Goal: Task Accomplishment & Management: Use online tool/utility

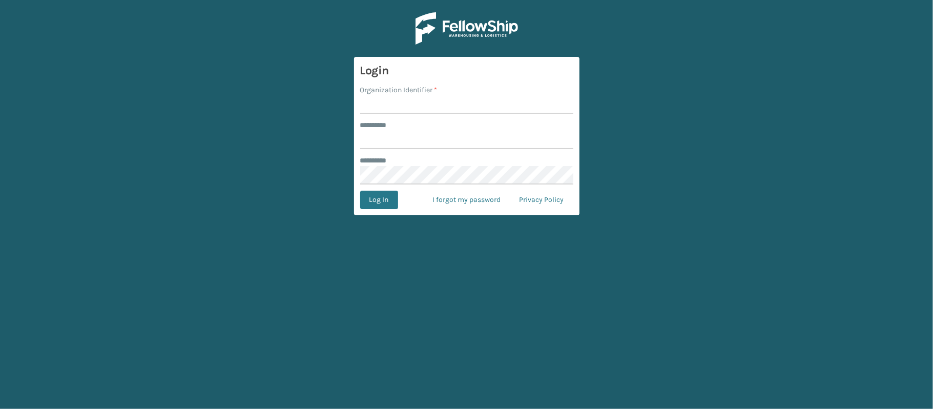
click at [369, 104] on input "Organization Identifier *" at bounding box center [466, 104] width 213 height 18
type input "[PERSON_NAME]"
click at [416, 143] on input "******** *" at bounding box center [466, 140] width 213 height 18
type input "******"
click at [384, 206] on button "Log In" at bounding box center [379, 200] width 38 height 18
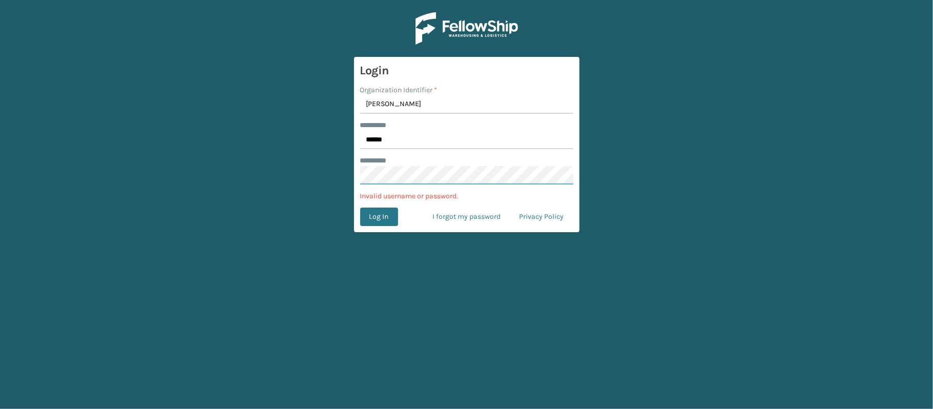
click at [324, 175] on main "Login Organization Identifier * Ladson ******** * ****** ******** * Invalid use…" at bounding box center [466, 204] width 933 height 409
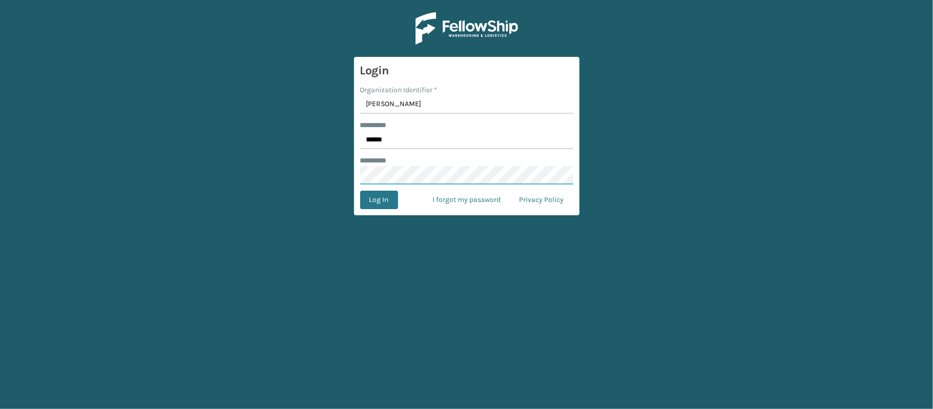
click at [360, 191] on button "Log In" at bounding box center [379, 200] width 38 height 18
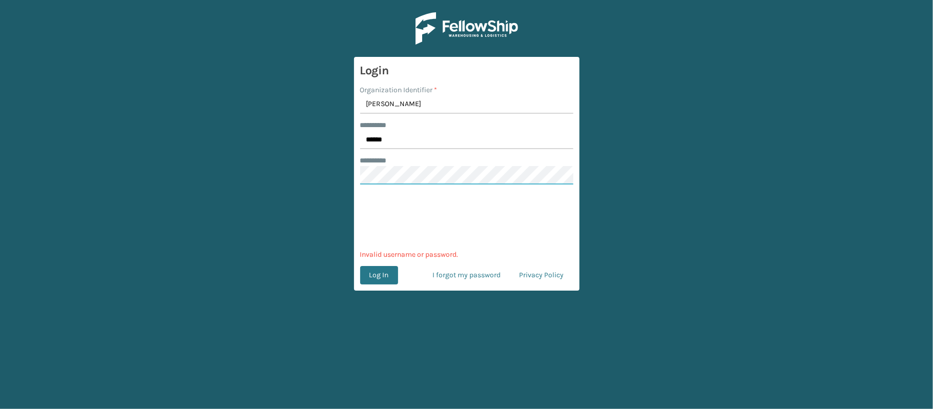
click at [333, 183] on main "Login Organization Identifier * Ladson ******** * ****** ******** * Invalid use…" at bounding box center [466, 204] width 933 height 409
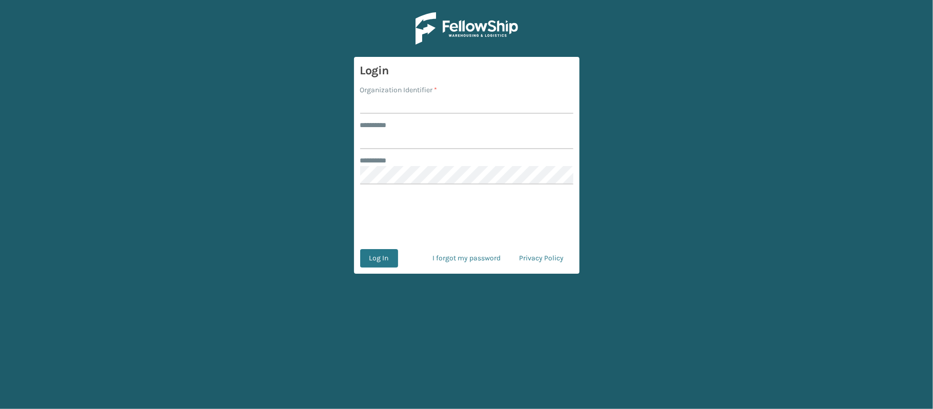
click at [370, 109] on input "Organization Identifier *" at bounding box center [466, 104] width 213 height 18
type input "[PERSON_NAME]"
click at [415, 142] on input "******** *" at bounding box center [466, 140] width 213 height 18
type input "******"
click at [376, 261] on button "Log In" at bounding box center [379, 258] width 38 height 18
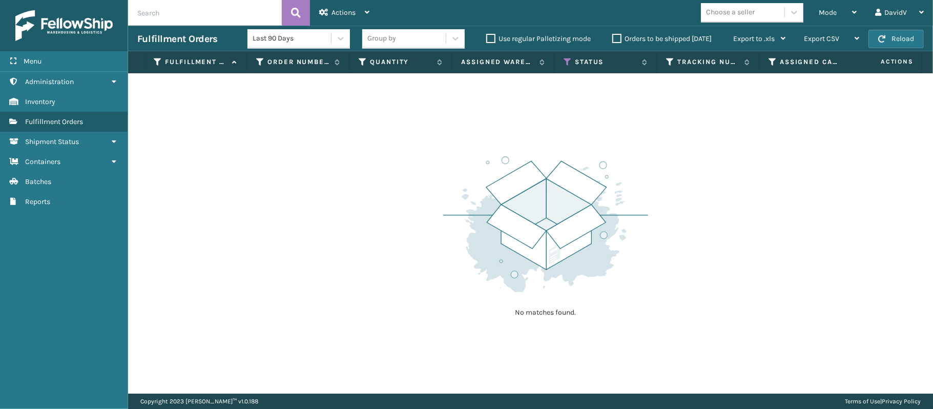
click at [615, 40] on label "Orders to be shipped [DATE]" at bounding box center [661, 38] width 99 height 9
click at [613, 39] on input "Orders to be shipped [DATE]" at bounding box center [612, 36] width 1 height 7
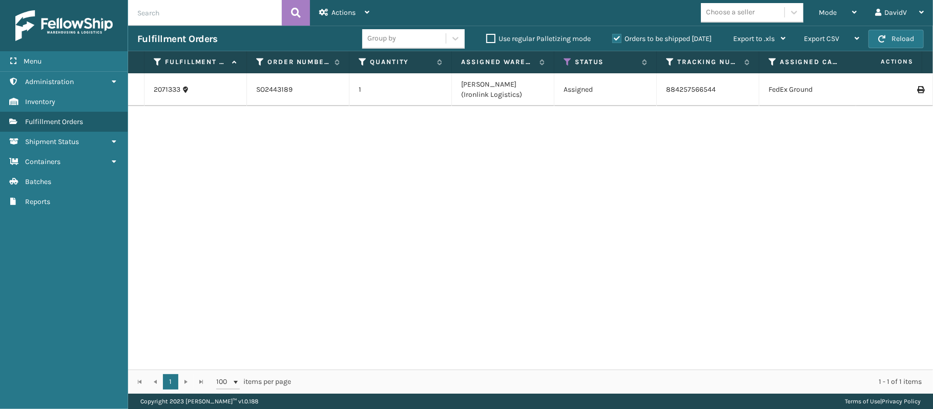
click at [615, 40] on label "Orders to be shipped [DATE]" at bounding box center [661, 38] width 99 height 9
click at [613, 39] on input "Orders to be shipped [DATE]" at bounding box center [612, 36] width 1 height 7
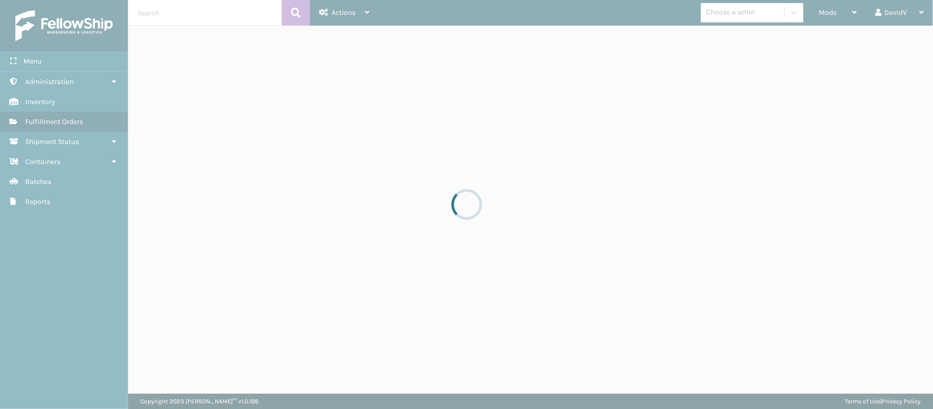
click at [615, 40] on div at bounding box center [466, 204] width 933 height 409
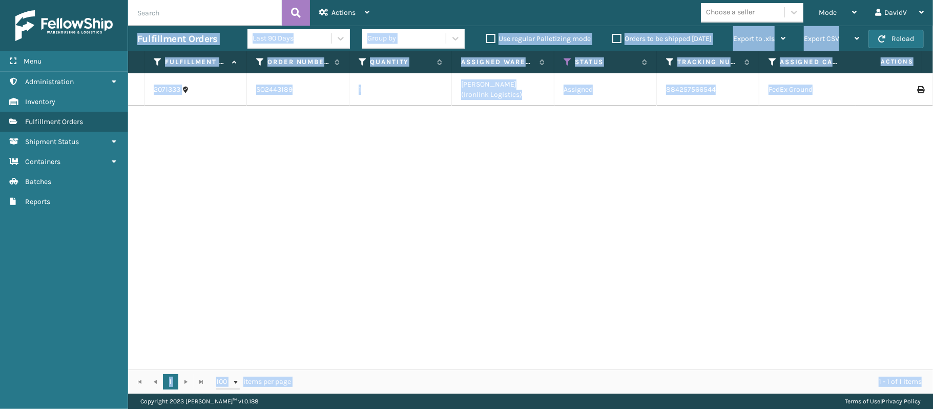
click at [593, 198] on div "2071333 SO2443189 1 [PERSON_NAME] (Ironlink Logistics) Assigned 884257566544 Fe…" at bounding box center [530, 221] width 805 height 296
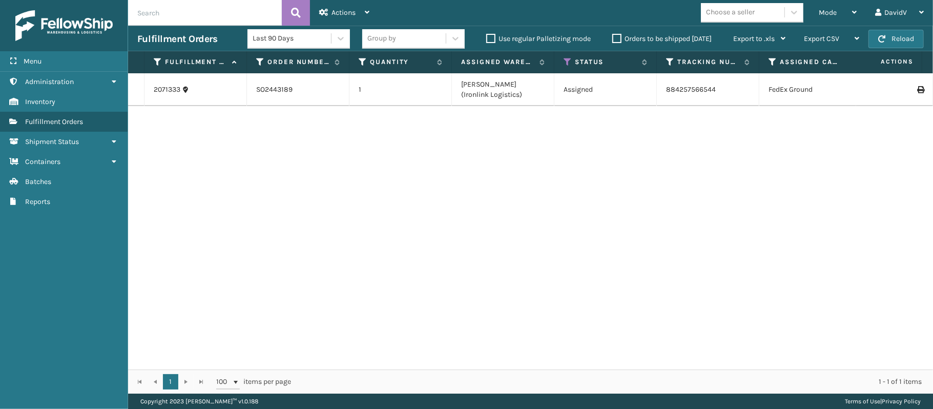
click at [615, 39] on label "Orders to be shipped [DATE]" at bounding box center [661, 38] width 99 height 9
click at [613, 39] on input "Orders to be shipped [DATE]" at bounding box center [612, 36] width 1 height 7
click at [615, 39] on label "Orders to be shipped [DATE]" at bounding box center [661, 38] width 99 height 9
click at [613, 39] on input "Orders to be shipped [DATE]" at bounding box center [612, 36] width 1 height 7
click at [615, 39] on label "Orders to be shipped [DATE]" at bounding box center [661, 38] width 99 height 9
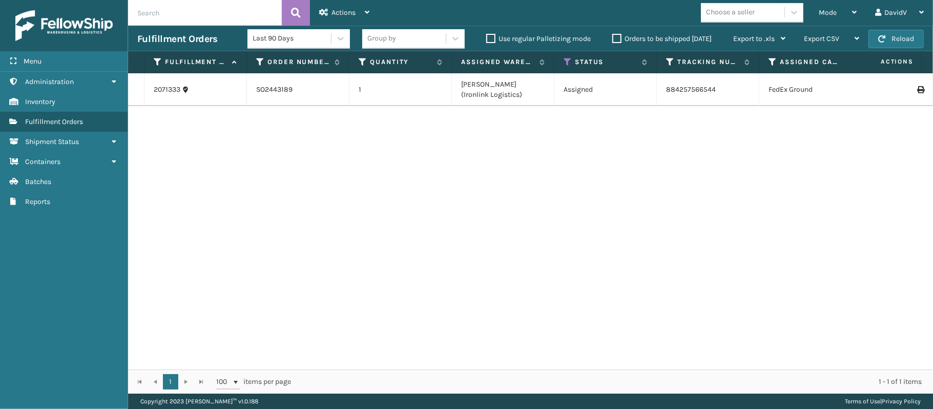
click at [613, 39] on input "Orders to be shipped [DATE]" at bounding box center [612, 36] width 1 height 7
click at [615, 39] on label "Orders to be shipped [DATE]" at bounding box center [661, 38] width 99 height 9
click at [613, 39] on input "Orders to be shipped [DATE]" at bounding box center [612, 36] width 1 height 7
click at [615, 39] on label "Orders to be shipped [DATE]" at bounding box center [661, 38] width 99 height 9
click at [613, 39] on input "Orders to be shipped [DATE]" at bounding box center [612, 36] width 1 height 7
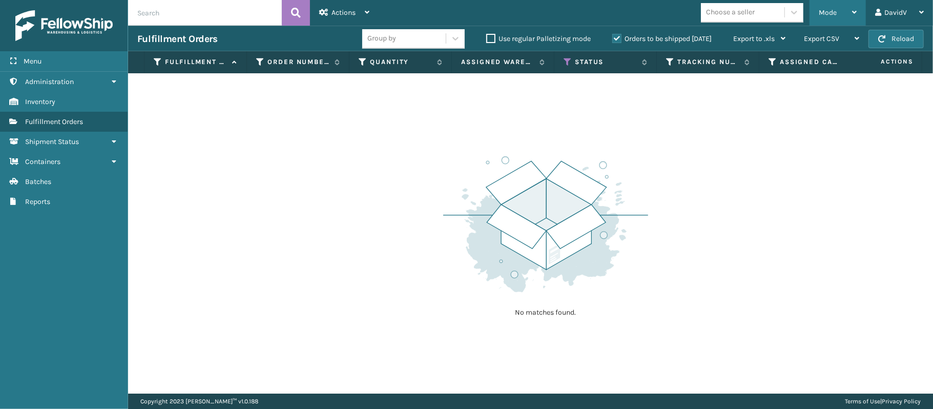
click at [850, 15] on div "Mode" at bounding box center [838, 13] width 38 height 26
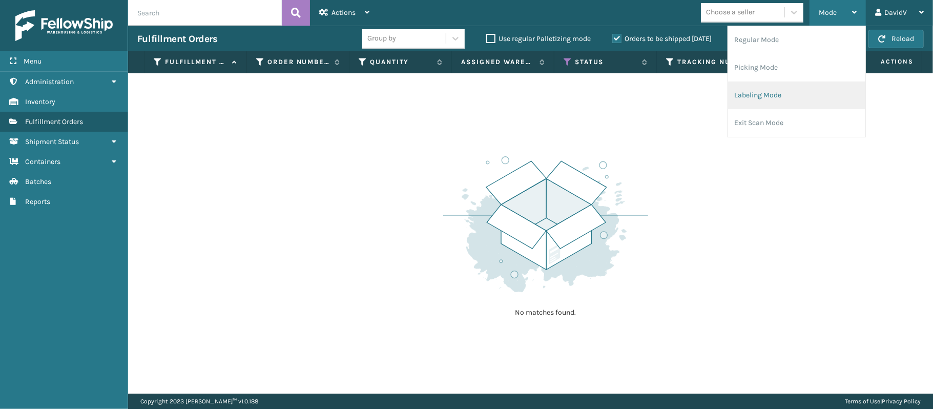
click at [759, 97] on li "Labeling Mode" at bounding box center [796, 95] width 137 height 28
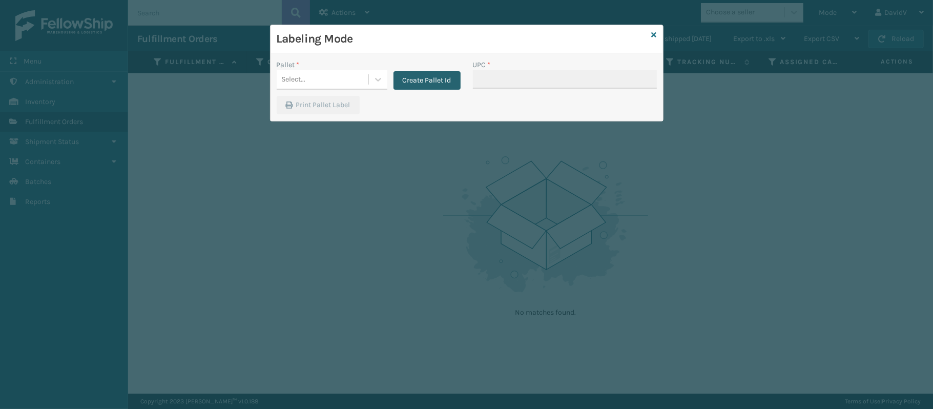
click at [417, 85] on button "Create Pallet Id" at bounding box center [427, 80] width 67 height 18
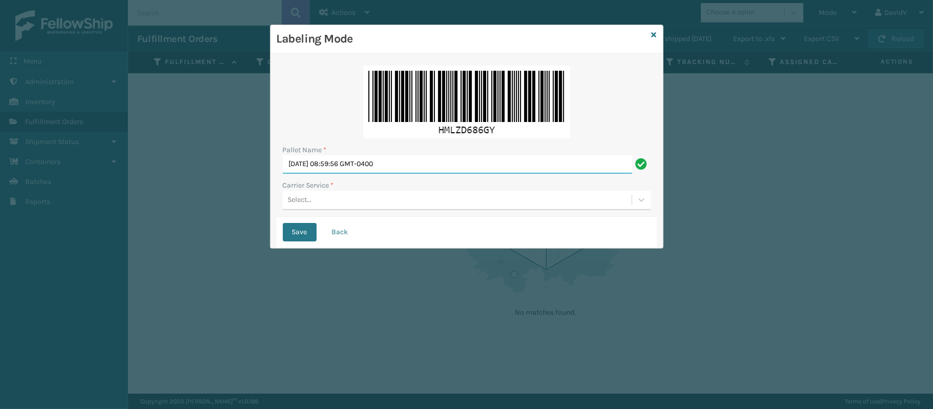
drag, startPoint x: 419, startPoint y: 162, endPoint x: 241, endPoint y: 152, distance: 178.2
click at [241, 152] on div "Labeling Mode Pallet Name * [DATE] 08:59:56 GMT-0400 Carrier Service * Select..…" at bounding box center [466, 204] width 933 height 409
type input "l"
type input "LPN 483202 TRUCK # 1"
click at [353, 200] on div "Select..." at bounding box center [457, 200] width 349 height 17
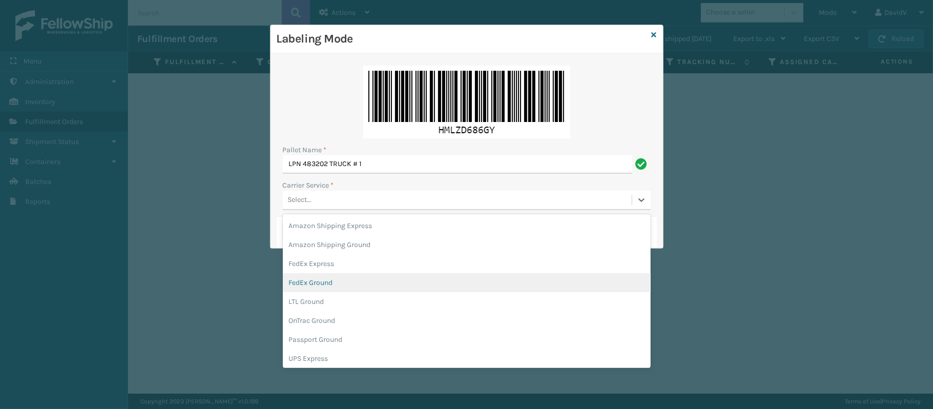
click at [348, 283] on div "FedEx Ground" at bounding box center [467, 282] width 368 height 19
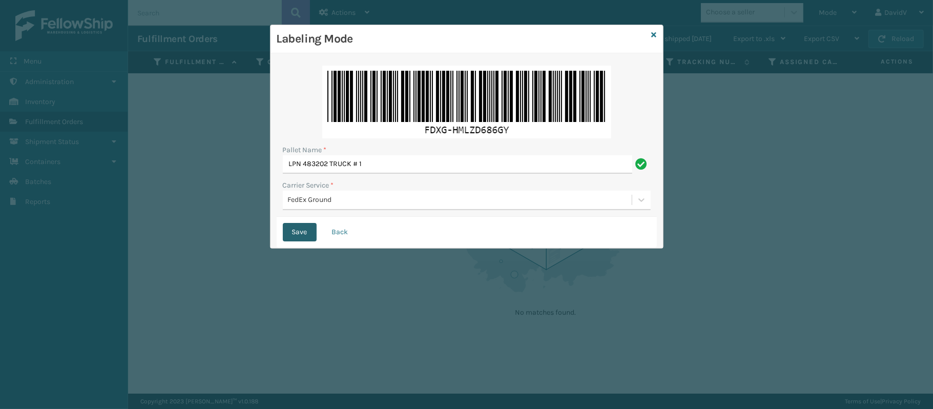
click at [296, 236] on button "Save" at bounding box center [300, 232] width 34 height 18
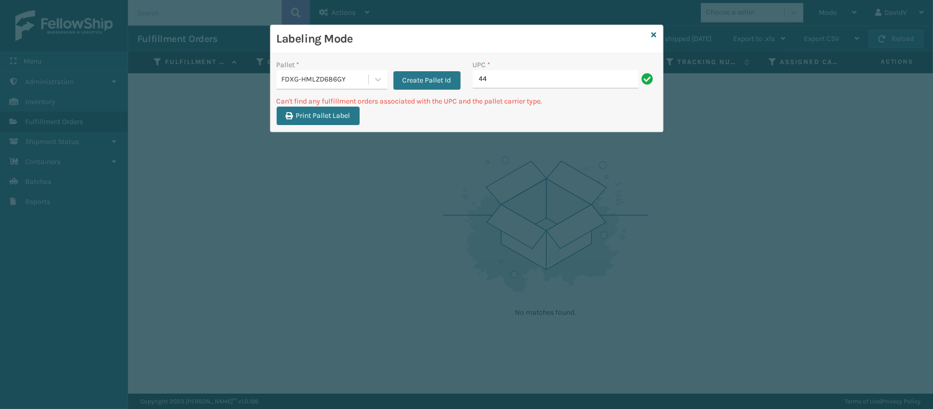
type input "4"
type input "CCHRFKS2M26BKVA"
type input "4"
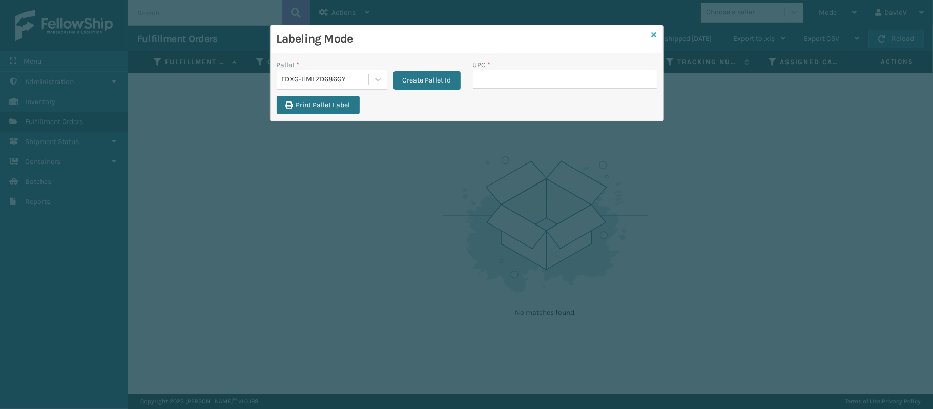
click at [652, 32] on icon at bounding box center [654, 34] width 5 height 7
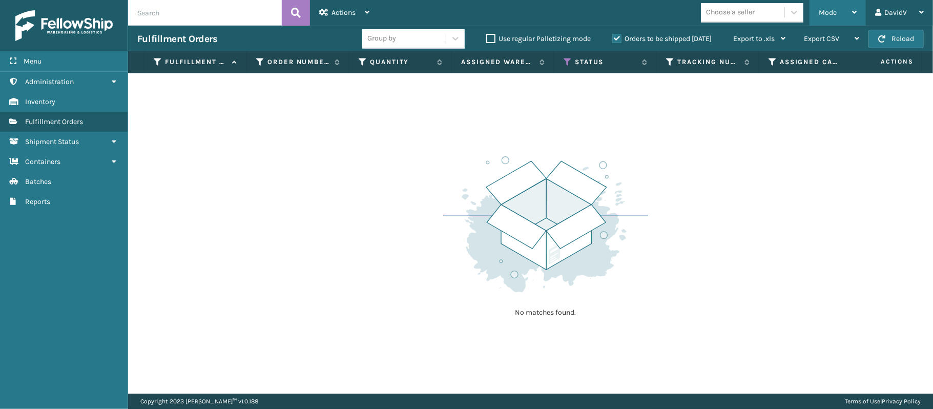
click at [851, 7] on div "Mode" at bounding box center [838, 13] width 38 height 26
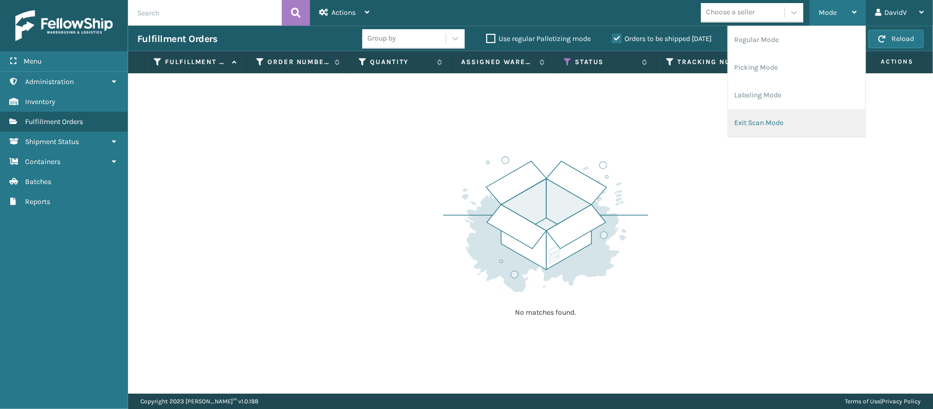
click at [780, 116] on li "Exit Scan Mode" at bounding box center [796, 123] width 137 height 28
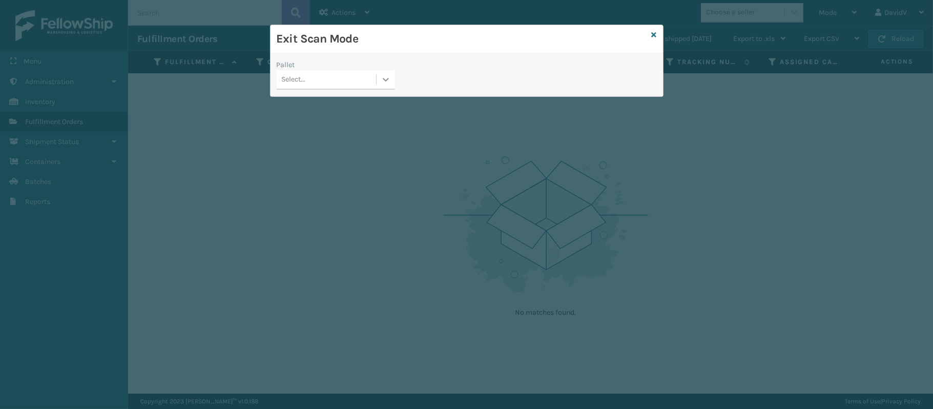
click at [387, 80] on icon at bounding box center [386, 80] width 6 height 4
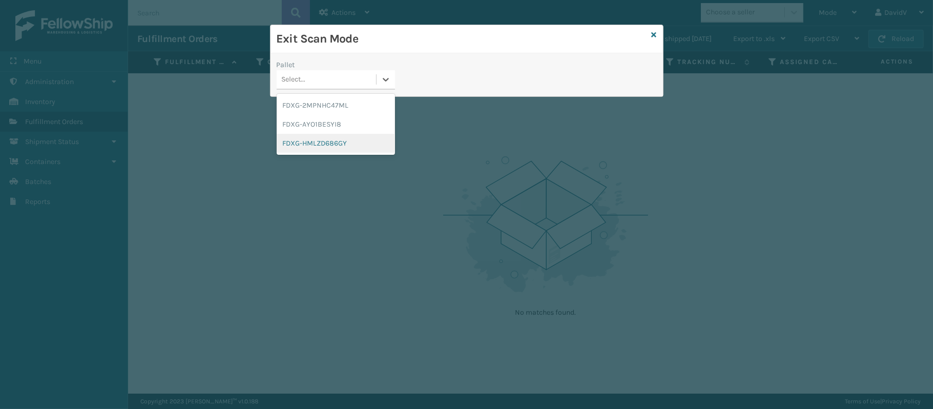
click at [337, 140] on div "FDXG-HMLZD686GY" at bounding box center [336, 143] width 118 height 19
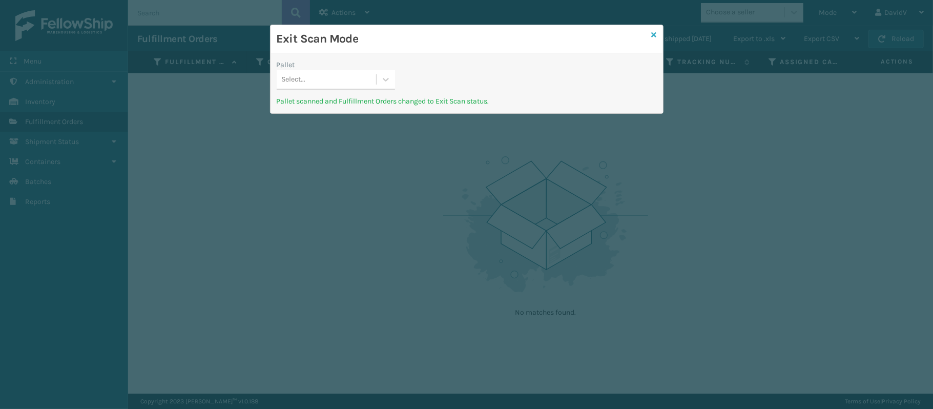
click at [652, 37] on icon at bounding box center [654, 34] width 5 height 7
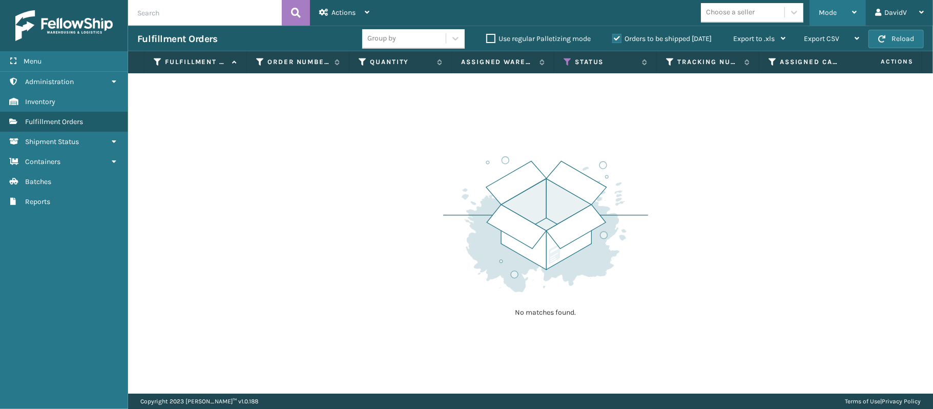
click at [856, 11] on icon at bounding box center [854, 12] width 5 height 7
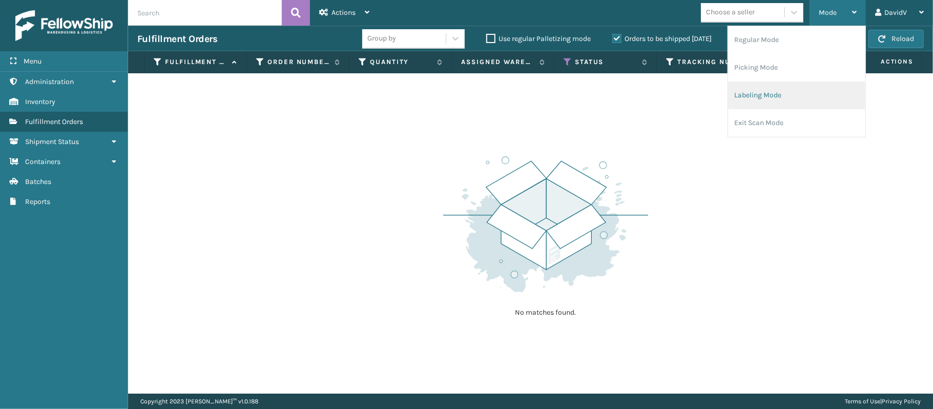
click at [785, 92] on li "Labeling Mode" at bounding box center [796, 95] width 137 height 28
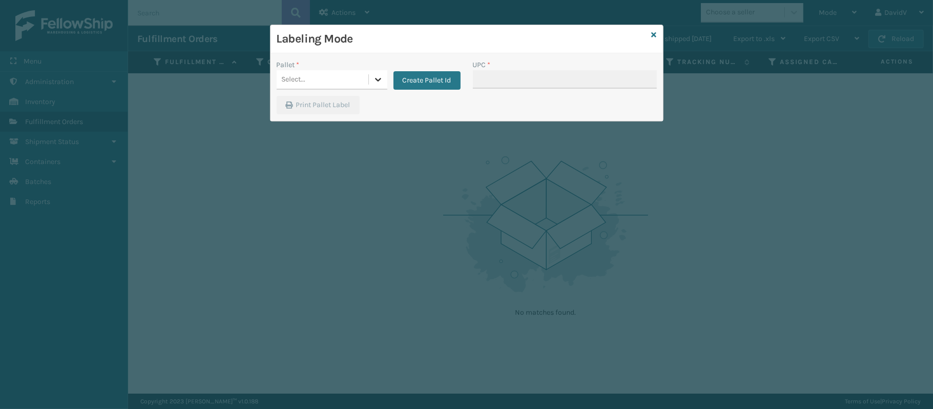
click at [376, 80] on icon at bounding box center [378, 80] width 6 height 4
click at [352, 108] on div "FDXG-2MPNHC47ML" at bounding box center [332, 105] width 111 height 19
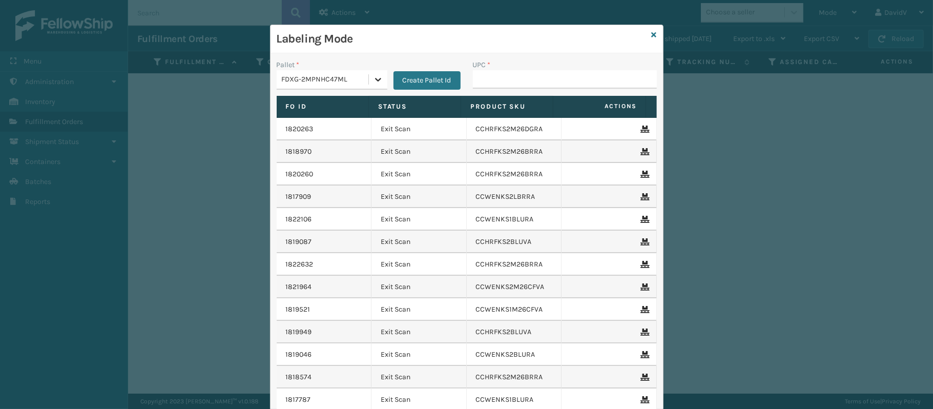
click at [374, 83] on icon at bounding box center [378, 79] width 10 height 10
click at [344, 123] on div "FDXG-AYO1BESYI8" at bounding box center [332, 124] width 111 height 19
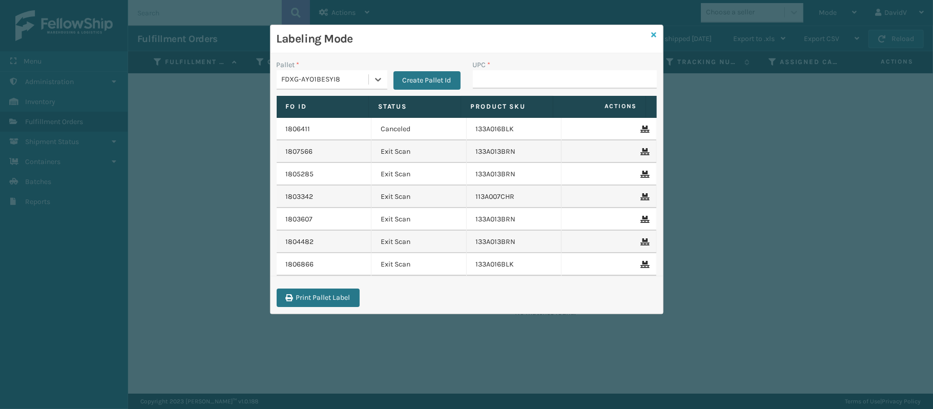
click at [654, 30] on link at bounding box center [654, 35] width 5 height 11
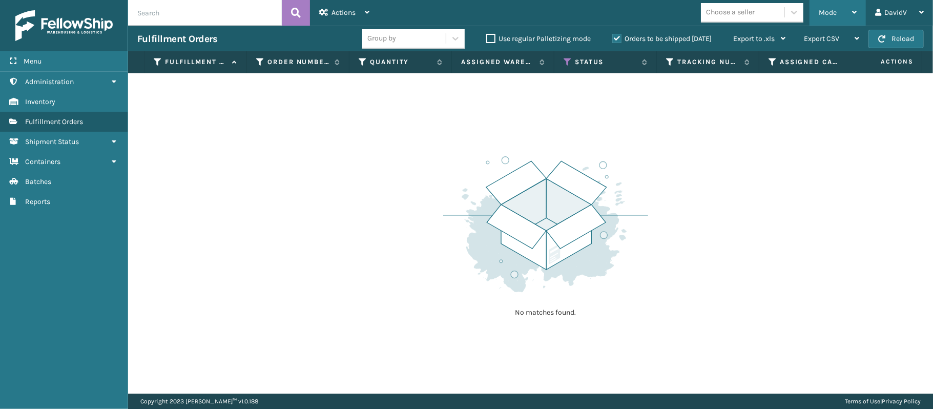
click at [849, 11] on div "Mode" at bounding box center [838, 13] width 38 height 26
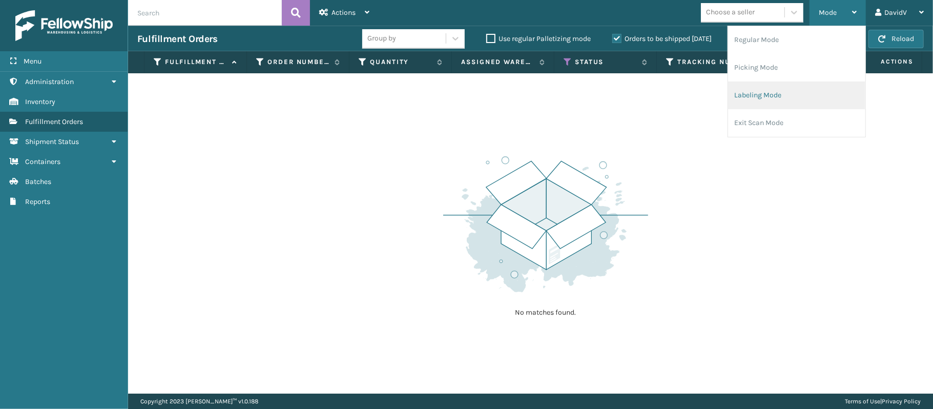
click at [755, 96] on li "Labeling Mode" at bounding box center [796, 95] width 137 height 28
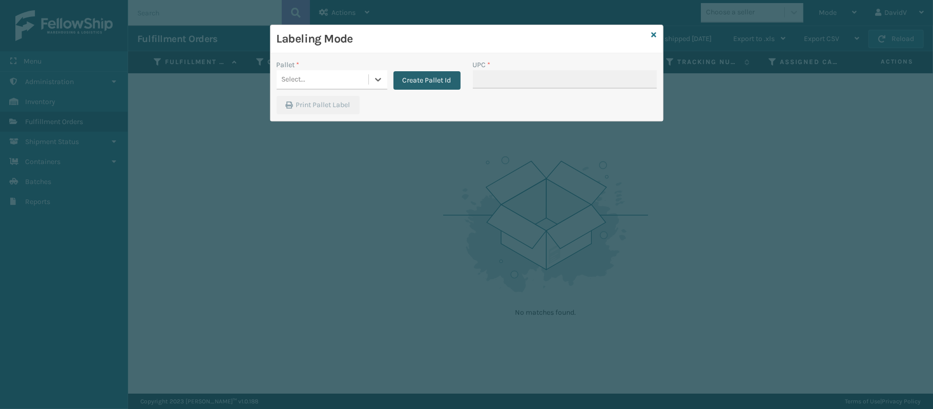
click at [412, 79] on button "Create Pallet Id" at bounding box center [427, 80] width 67 height 18
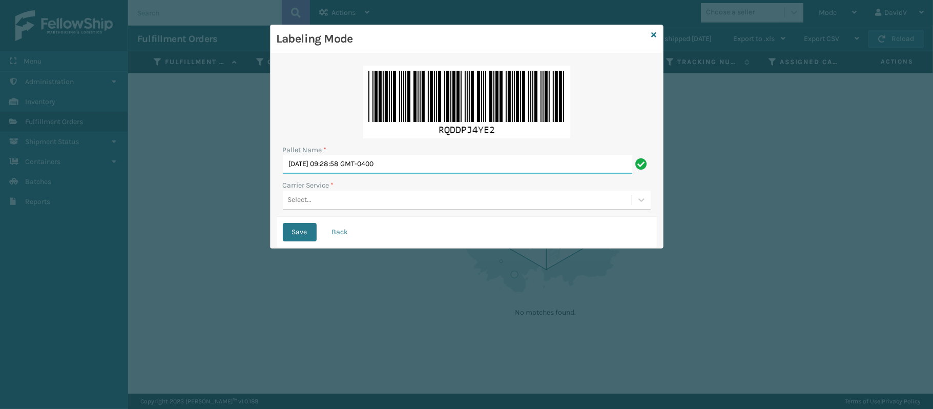
drag, startPoint x: 417, startPoint y: 165, endPoint x: 284, endPoint y: 115, distance: 142.0
click at [284, 115] on div "Pallet Name * [DATE] 09:28:58 GMT-0400 Carrier Service * Select..." at bounding box center [467, 137] width 380 height 157
type input "LPN 508621 TRUCK #1"
click at [283, 223] on button "Save" at bounding box center [300, 232] width 34 height 18
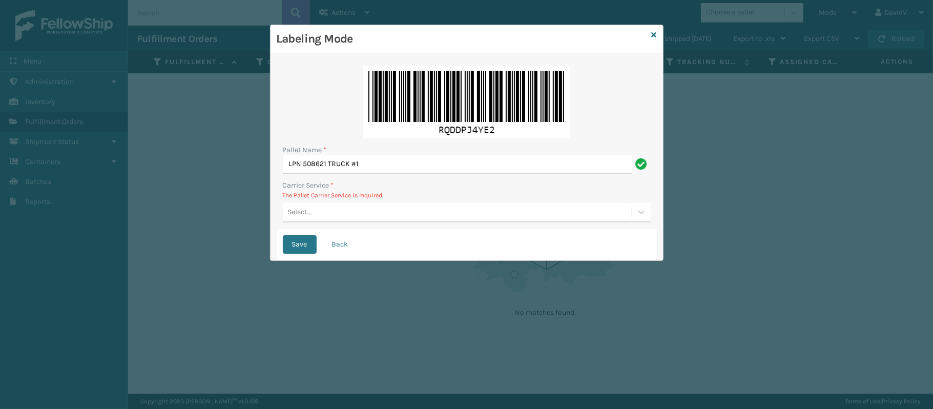
click at [338, 212] on div "Select..." at bounding box center [457, 212] width 349 height 17
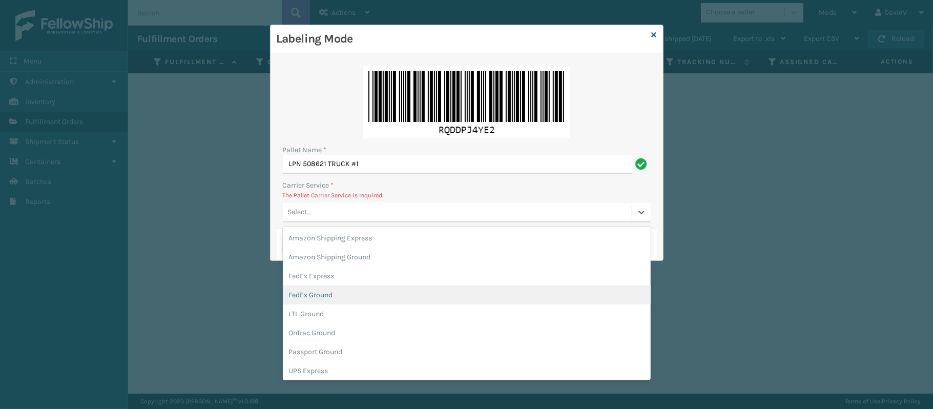
click at [328, 294] on div "FedEx Ground" at bounding box center [467, 294] width 368 height 19
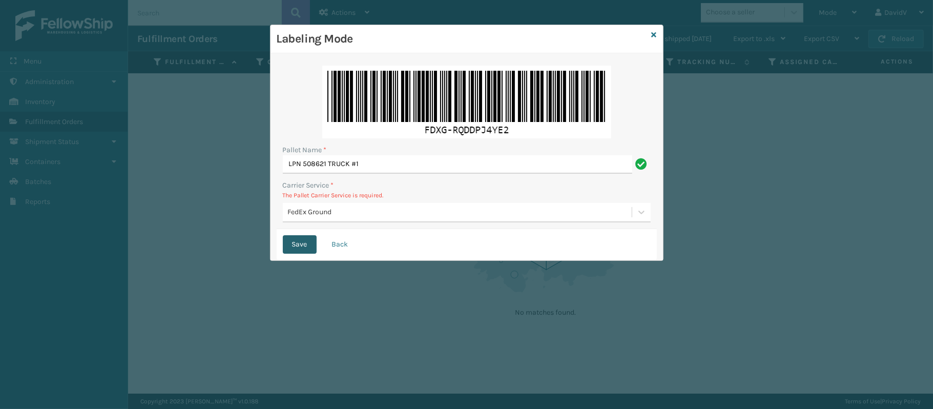
click at [305, 246] on button "Save" at bounding box center [300, 244] width 34 height 18
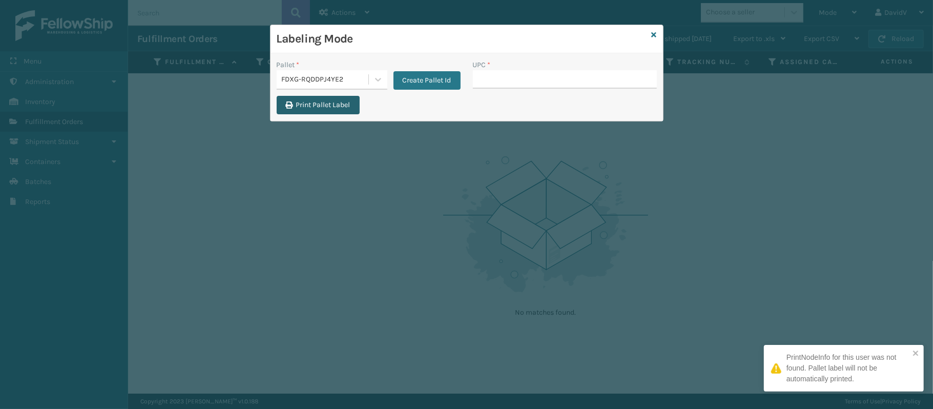
click at [320, 104] on button "Print Pallet Label" at bounding box center [318, 105] width 83 height 18
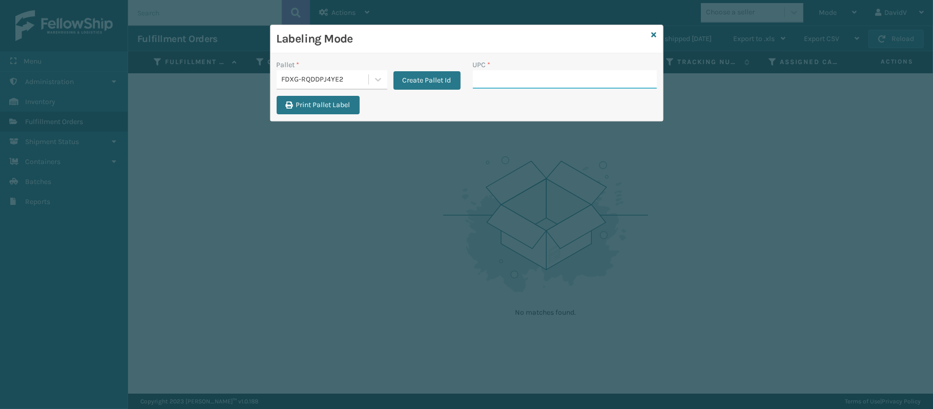
click at [562, 78] on input "UPC *" at bounding box center [565, 79] width 184 height 18
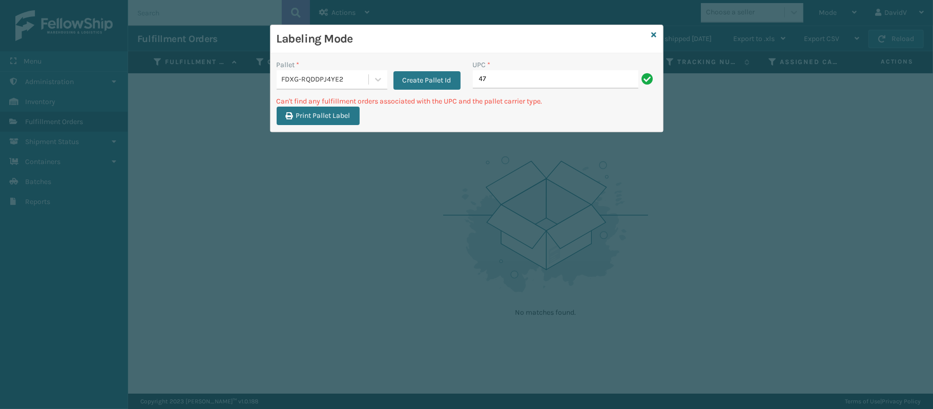
type input "4"
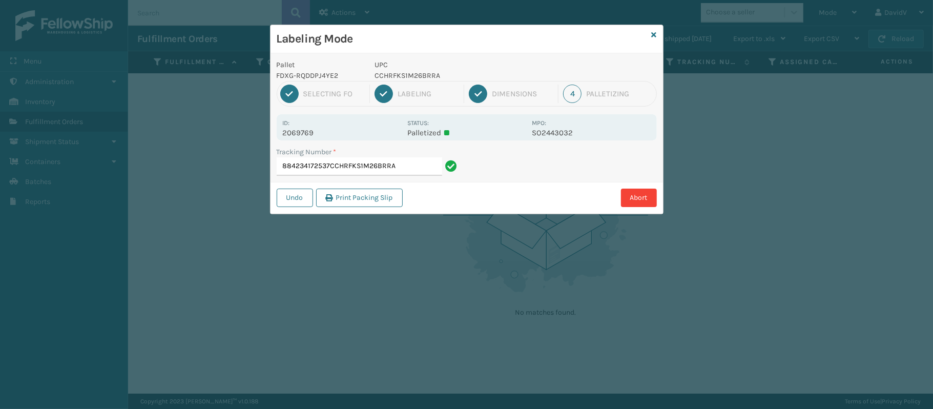
type input "884234172537CCHRFKS1M26BRRA"
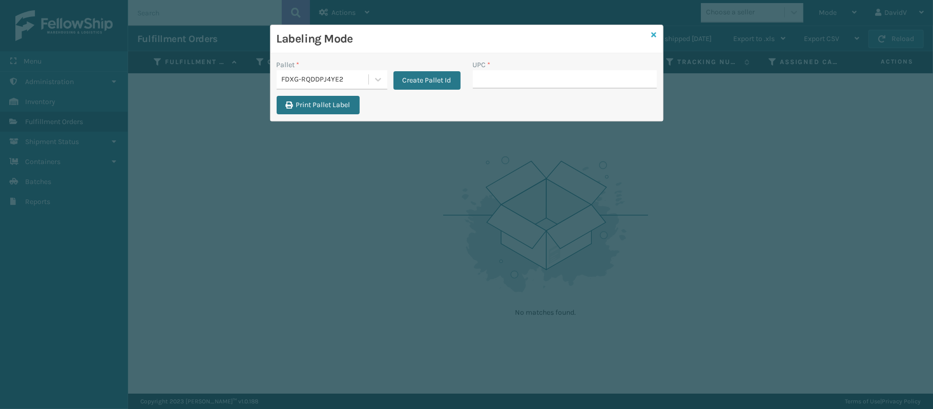
click at [653, 37] on icon at bounding box center [654, 34] width 5 height 7
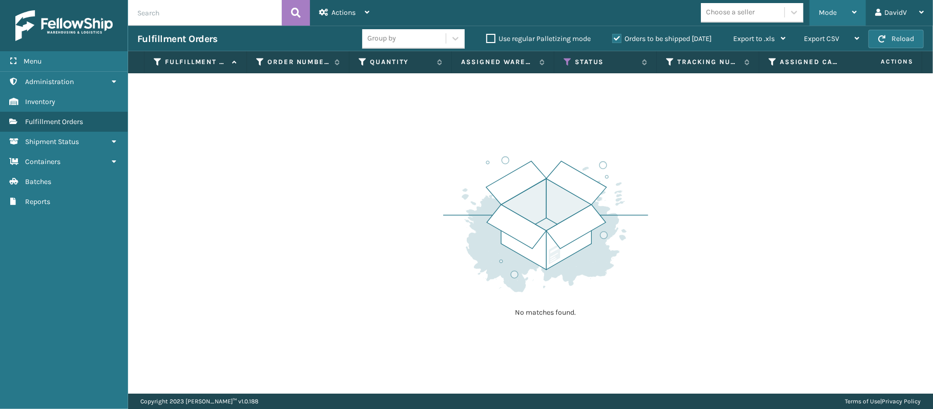
click at [851, 12] on div "Mode" at bounding box center [838, 13] width 38 height 26
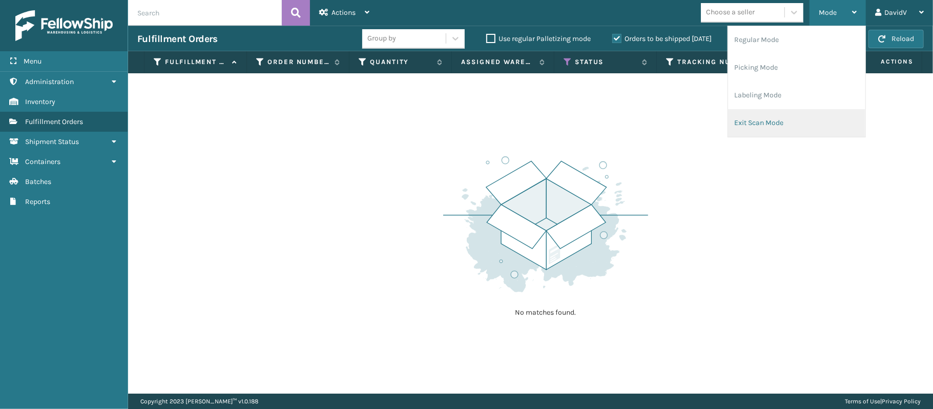
click at [792, 124] on li "Exit Scan Mode" at bounding box center [796, 123] width 137 height 28
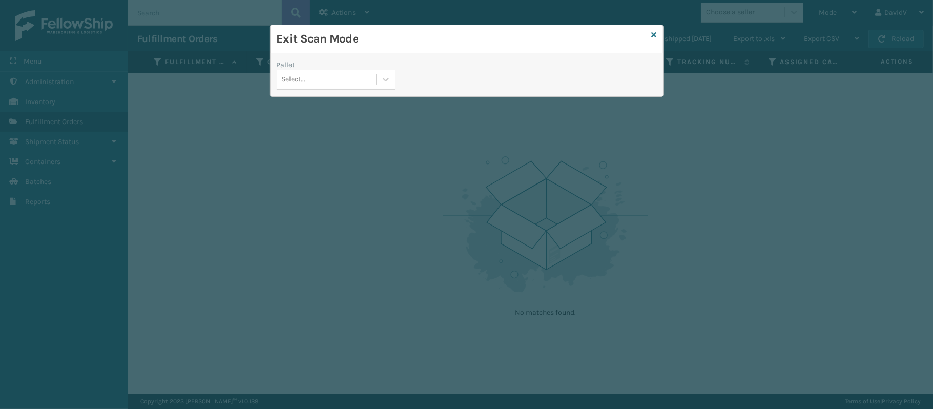
click at [346, 87] on div "Select..." at bounding box center [326, 79] width 99 height 17
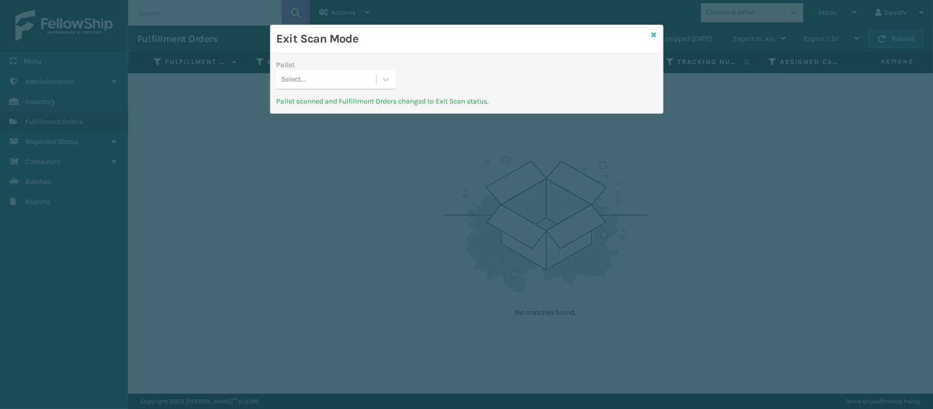
click at [656, 32] on icon at bounding box center [654, 34] width 5 height 7
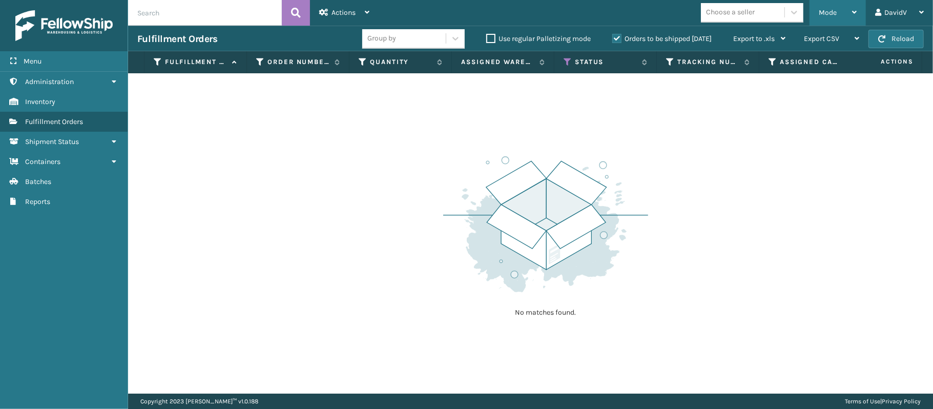
click at [851, 15] on div "Mode" at bounding box center [838, 13] width 38 height 26
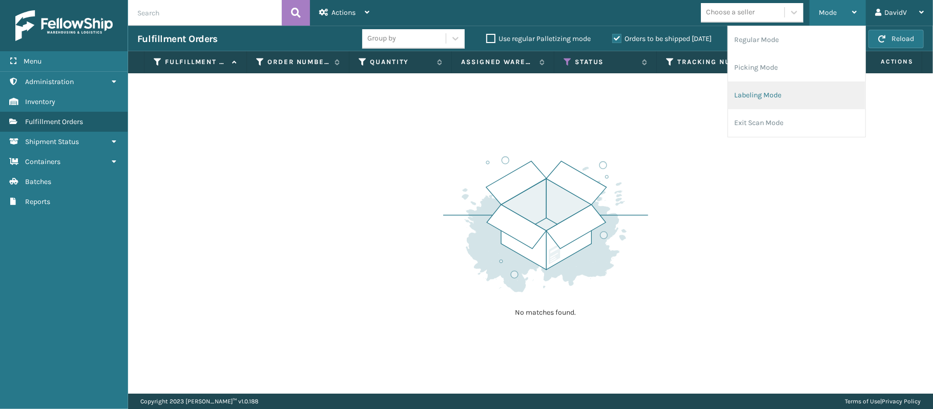
click at [759, 101] on li "Labeling Mode" at bounding box center [796, 95] width 137 height 28
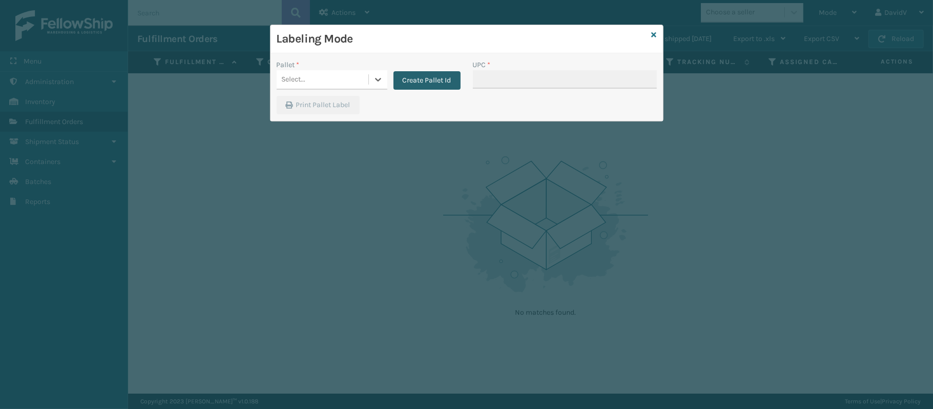
click at [418, 82] on button "Create Pallet Id" at bounding box center [427, 80] width 67 height 18
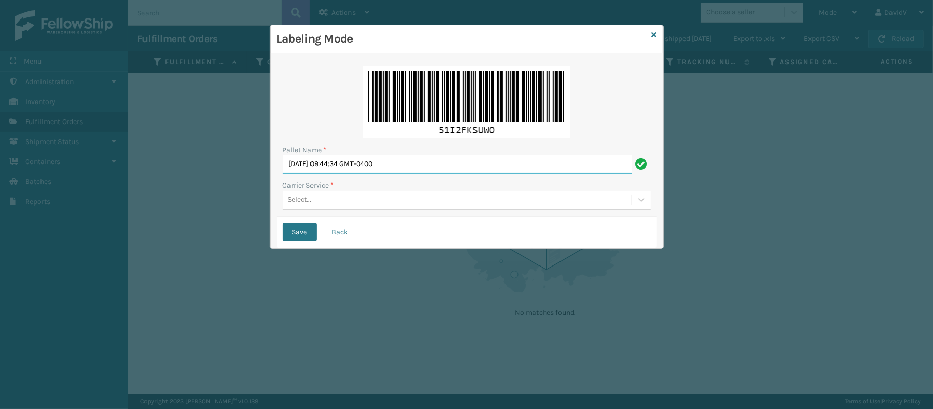
drag, startPoint x: 415, startPoint y: 165, endPoint x: 276, endPoint y: 145, distance: 140.3
click at [276, 145] on div "Pallet Name * [DATE] 09:44:34 GMT-0400 Carrier Service * Select... Save Back" at bounding box center [467, 150] width 393 height 195
type input "LPN 508619 TRUCK # 1"
click at [342, 199] on div "Select..." at bounding box center [457, 200] width 349 height 17
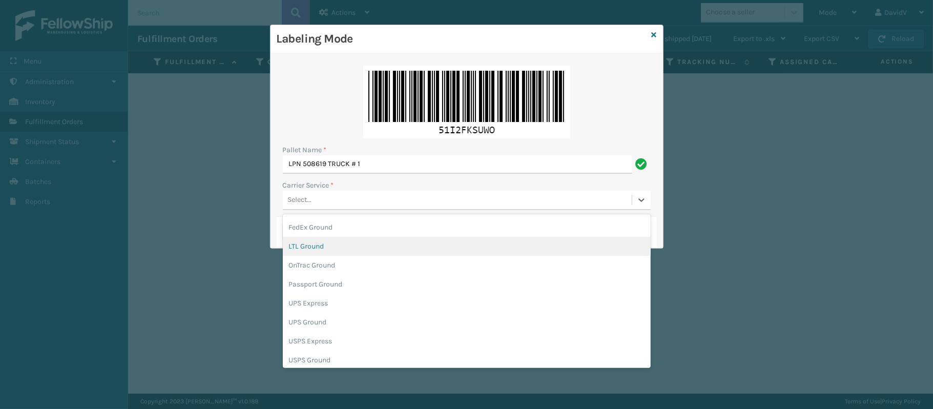
scroll to position [58, 0]
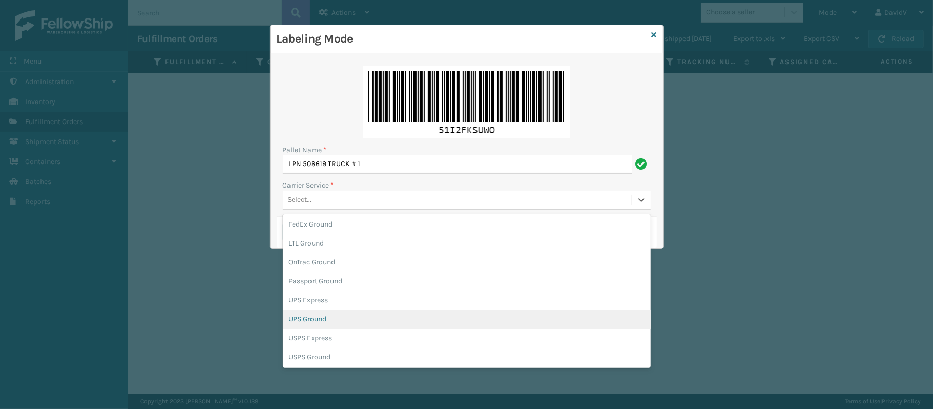
click at [337, 320] on div "UPS Ground" at bounding box center [467, 319] width 368 height 19
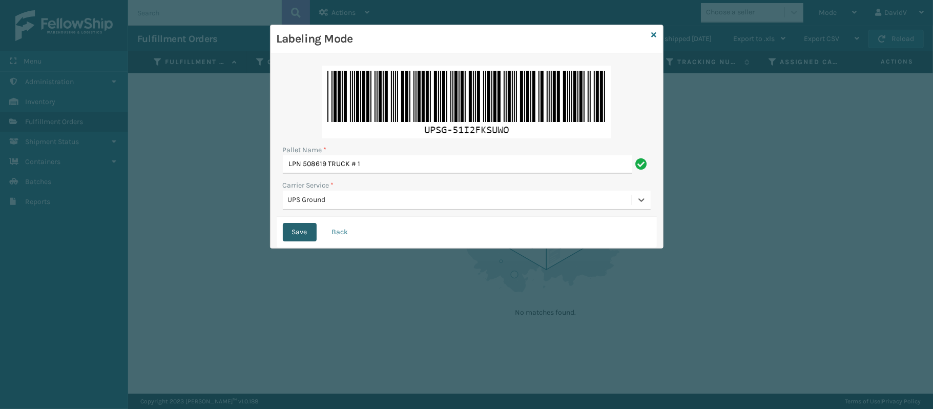
click at [301, 234] on button "Save" at bounding box center [300, 232] width 34 height 18
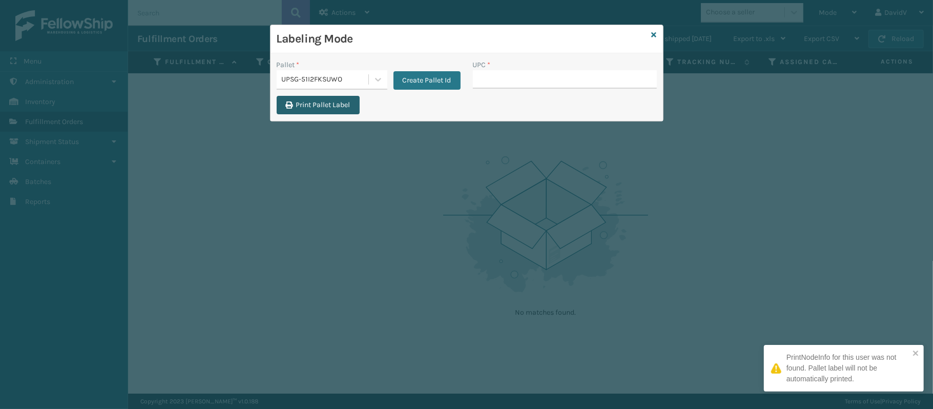
click at [320, 108] on button "Print Pallet Label" at bounding box center [318, 105] width 83 height 18
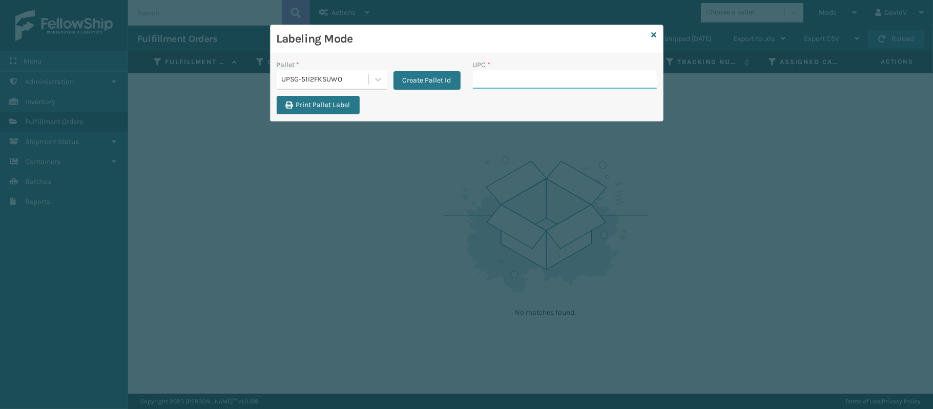
click at [492, 78] on input "UPC *" at bounding box center [565, 79] width 184 height 18
type input "51"
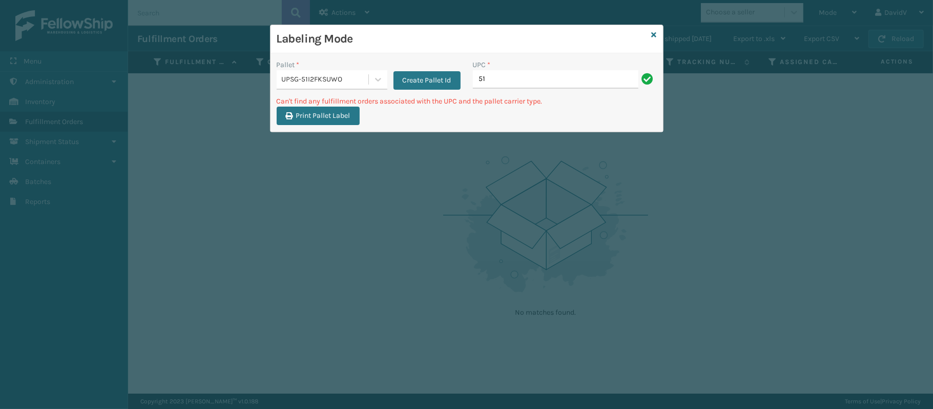
type input "5"
type input "4"
type input "CCHRFKS3BLUVA"
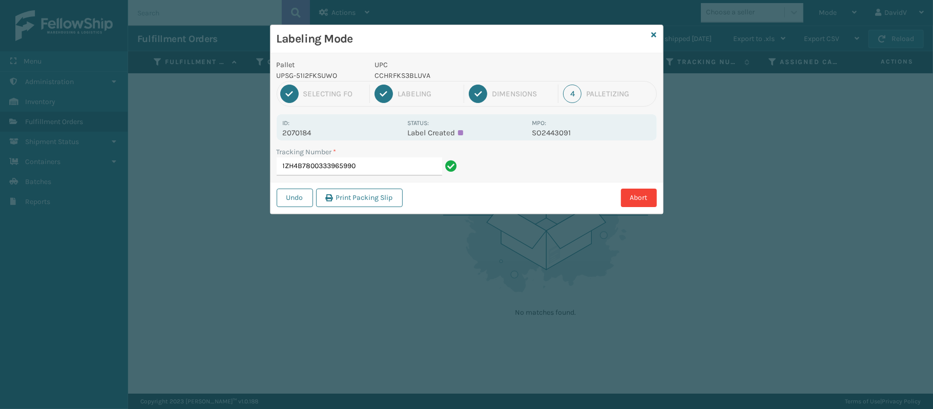
type input "1ZH4B7800333965990"
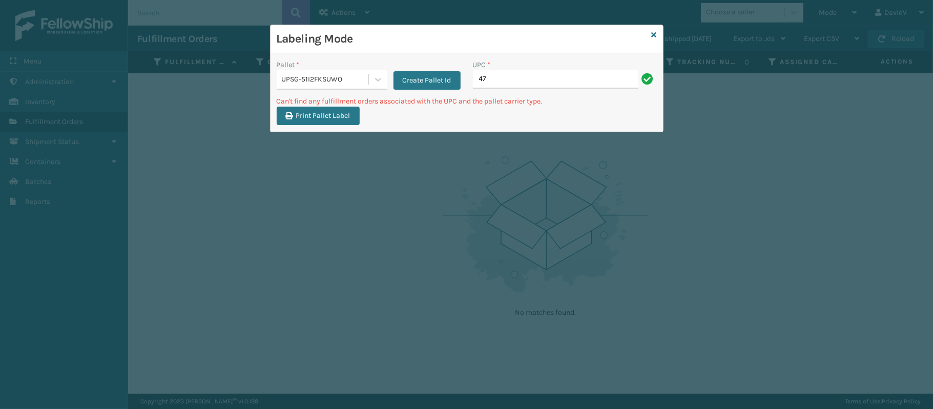
type input "4"
type input "L"
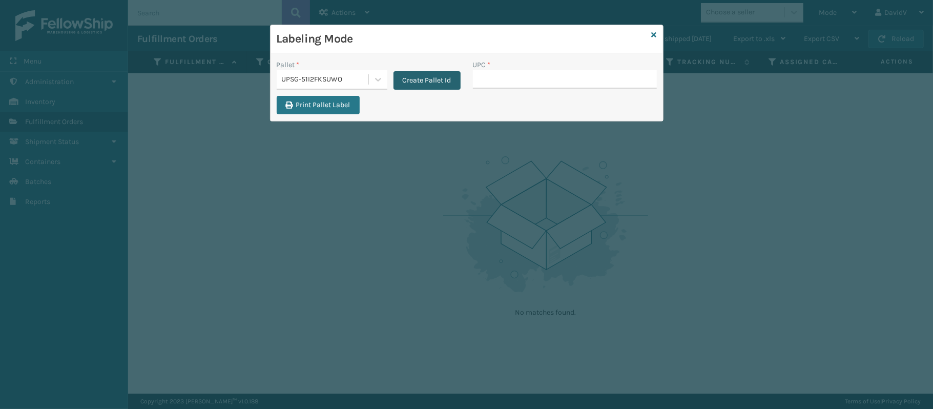
click at [427, 76] on button "Create Pallet Id" at bounding box center [427, 80] width 67 height 18
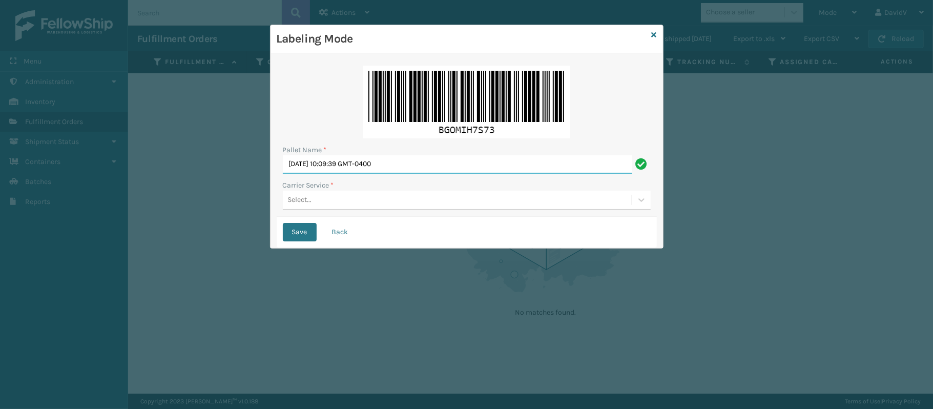
drag, startPoint x: 422, startPoint y: 166, endPoint x: 176, endPoint y: 162, distance: 246.0
click at [176, 162] on div "Labeling Mode Pallet Name * [DATE] 10:09:39 GMT-0400 Carrier Service * Select..…" at bounding box center [466, 204] width 933 height 409
type input "LPN 508619 TRUCK # 1"
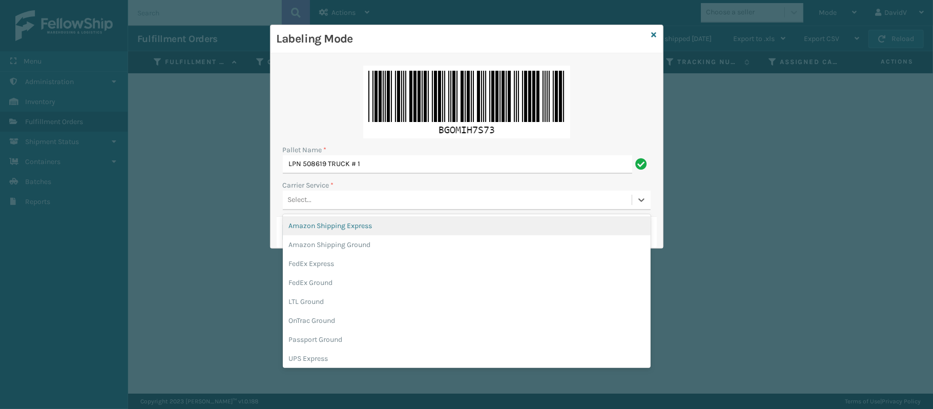
click at [316, 199] on div "Select..." at bounding box center [457, 200] width 349 height 17
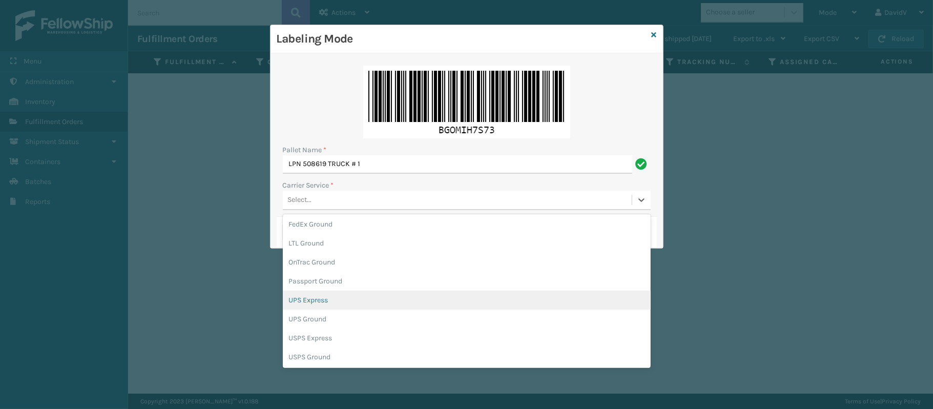
click at [315, 302] on div "UPS Express" at bounding box center [467, 300] width 368 height 19
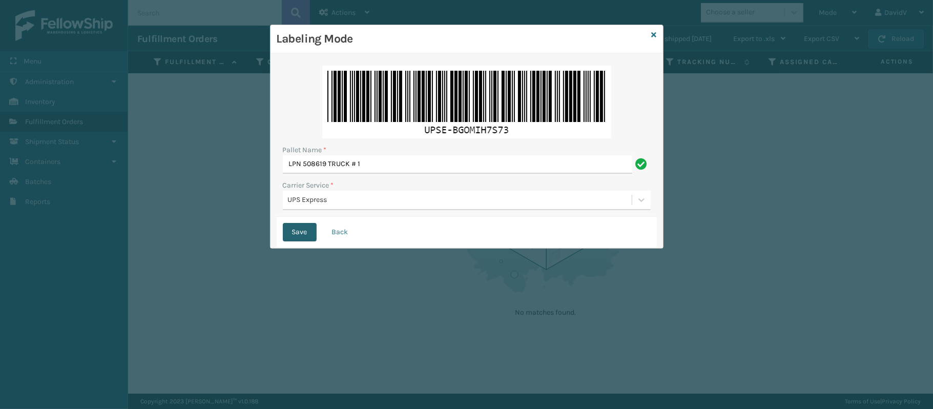
click at [293, 229] on button "Save" at bounding box center [300, 232] width 34 height 18
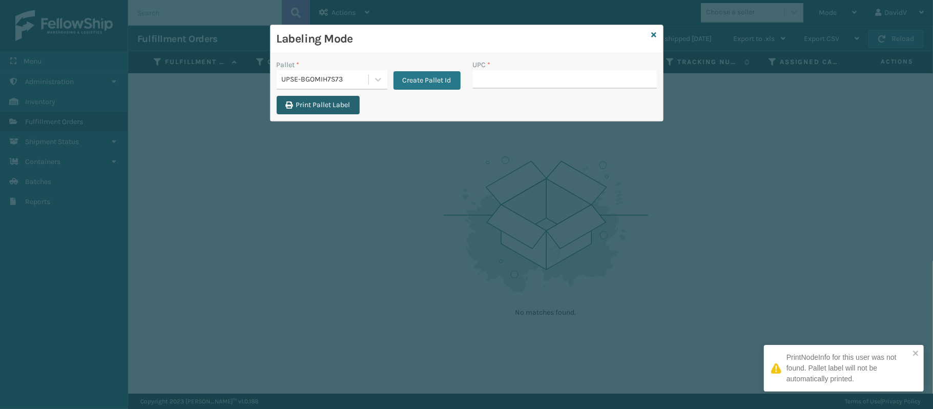
click at [306, 107] on button "Print Pallet Label" at bounding box center [318, 105] width 83 height 18
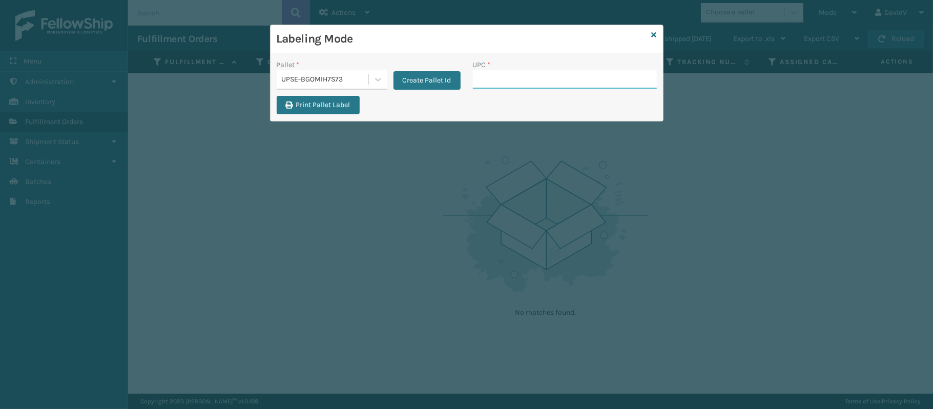
click at [535, 83] on input "UPC *" at bounding box center [565, 79] width 184 height 18
click at [656, 30] on div "Labeling Mode" at bounding box center [467, 39] width 393 height 28
click at [654, 35] on icon at bounding box center [654, 34] width 5 height 7
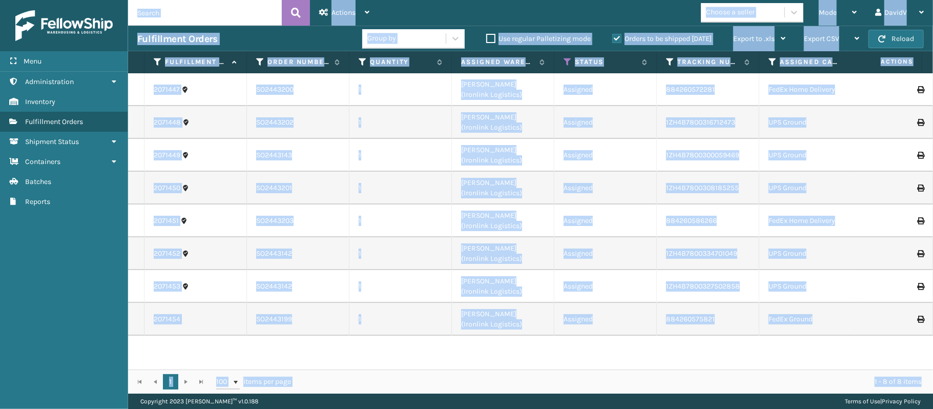
click at [592, 42] on div "Use regular Palletizing mode" at bounding box center [540, 39] width 126 height 12
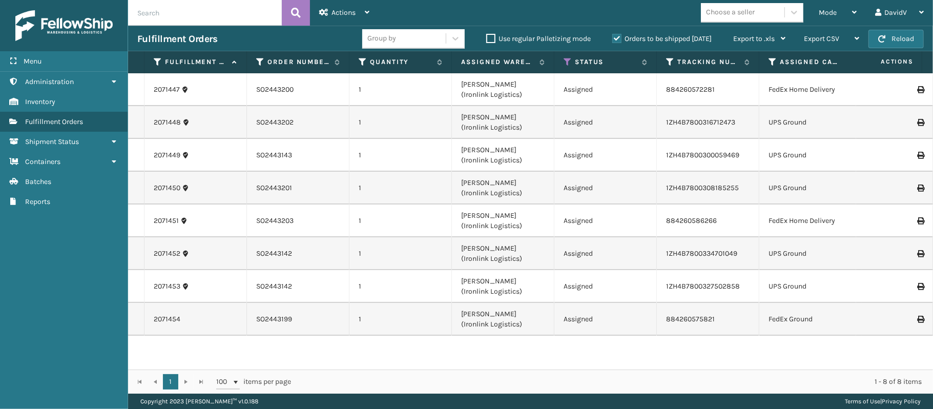
click at [617, 39] on label "Orders to be shipped [DATE]" at bounding box center [661, 38] width 99 height 9
click at [613, 39] on input "Orders to be shipped [DATE]" at bounding box center [612, 36] width 1 height 7
click at [617, 39] on label "Orders to be shipped [DATE]" at bounding box center [661, 38] width 99 height 9
click at [613, 39] on input "Orders to be shipped [DATE]" at bounding box center [612, 36] width 1 height 7
click at [617, 39] on label "Orders to be shipped [DATE]" at bounding box center [661, 38] width 99 height 9
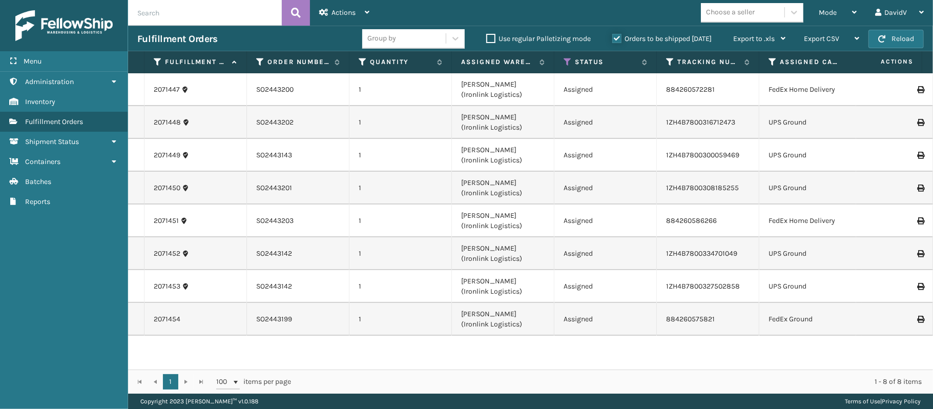
click at [613, 39] on input "Orders to be shipped [DATE]" at bounding box center [612, 36] width 1 height 7
click at [617, 39] on label "Orders to be shipped [DATE]" at bounding box center [661, 38] width 99 height 9
click at [613, 39] on input "Orders to be shipped [DATE]" at bounding box center [612, 36] width 1 height 7
click at [617, 39] on label "Orders to be shipped [DATE]" at bounding box center [661, 38] width 99 height 9
click at [613, 39] on input "Orders to be shipped [DATE]" at bounding box center [612, 36] width 1 height 7
